Goal: Find specific page/section: Find specific page/section

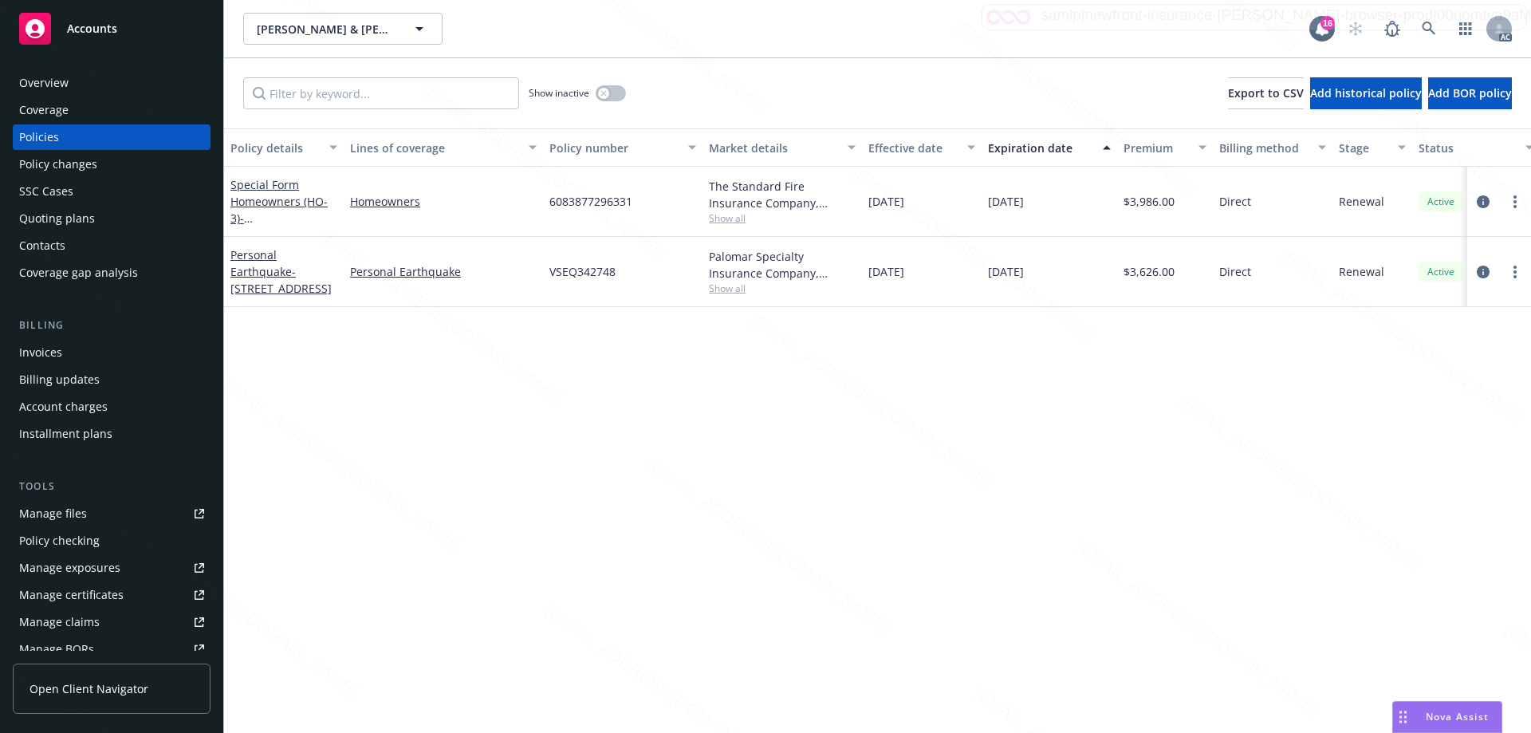
click at [131, 35] on div "Accounts" at bounding box center [111, 29] width 185 height 32
